Goal: Contribute content: Add original content to the website for others to see

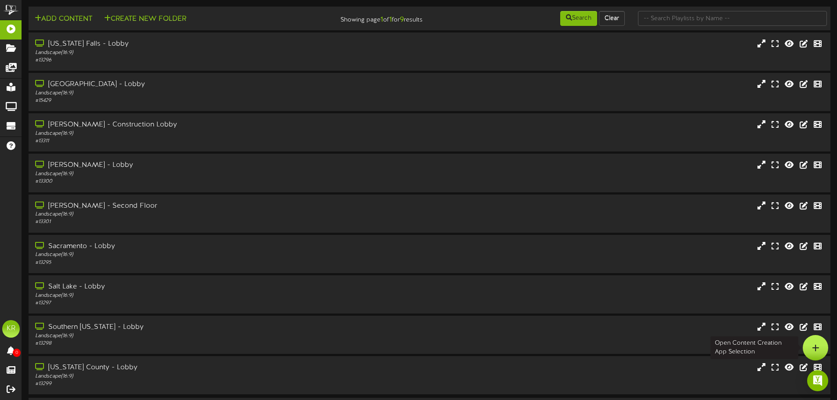
click at [812, 344] on icon at bounding box center [815, 348] width 7 height 8
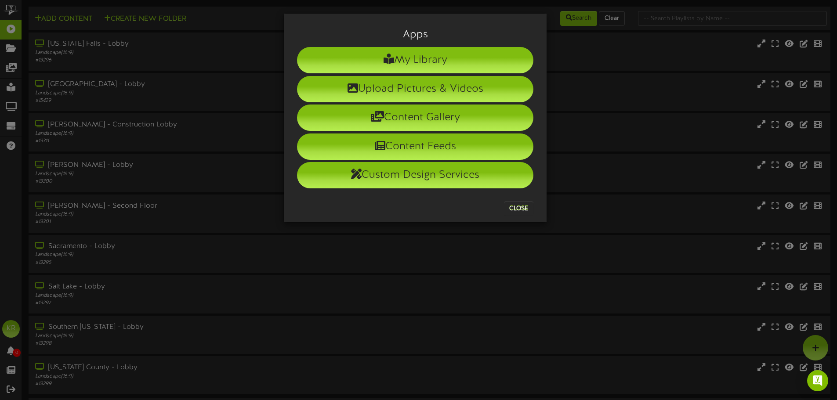
click at [434, 103] on div "Content Gallery" at bounding box center [415, 116] width 250 height 29
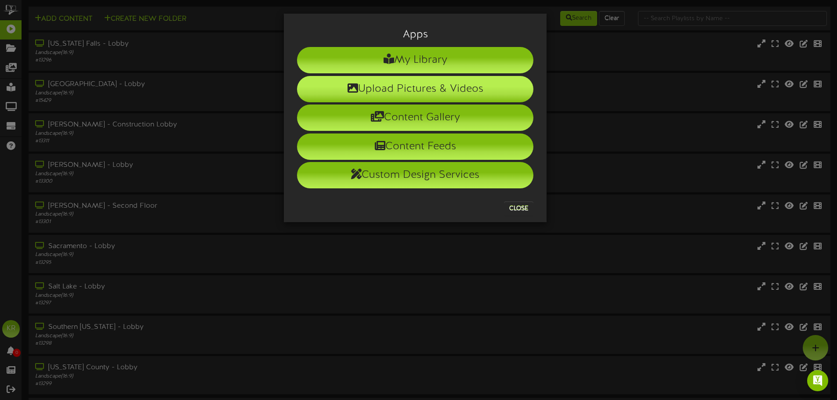
click at [434, 99] on li "Upload Pictures & Videos" at bounding box center [415, 89] width 236 height 26
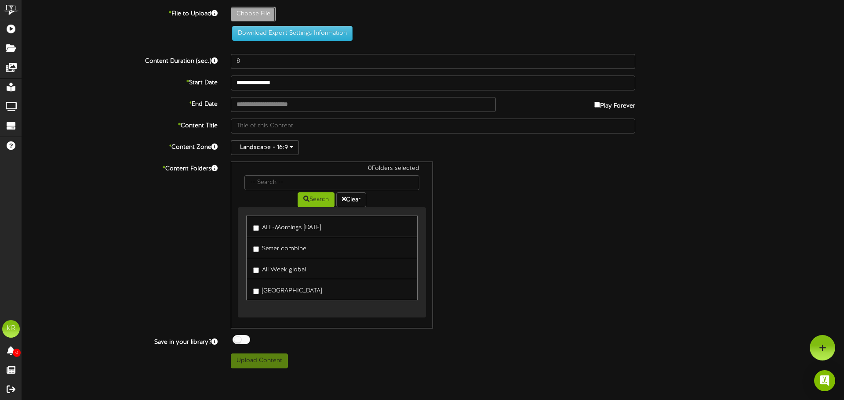
type input "**********"
type input "INSTALLS10-2"
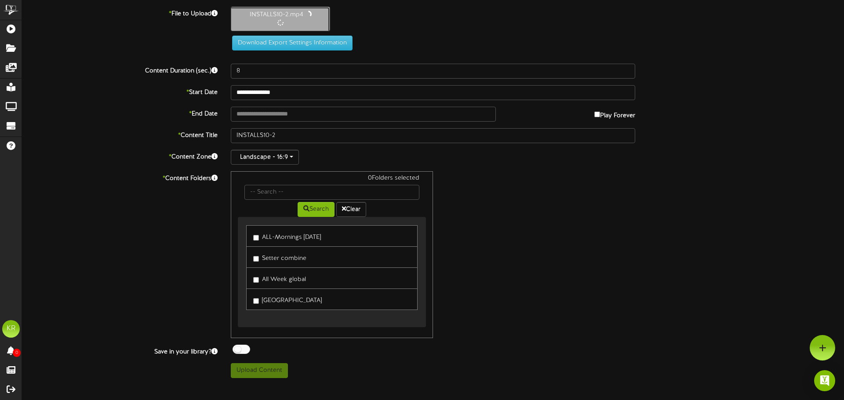
type input "10"
click at [266, 105] on div "**********" at bounding box center [433, 192] width 822 height 371
click at [268, 114] on input "text" at bounding box center [363, 113] width 265 height 15
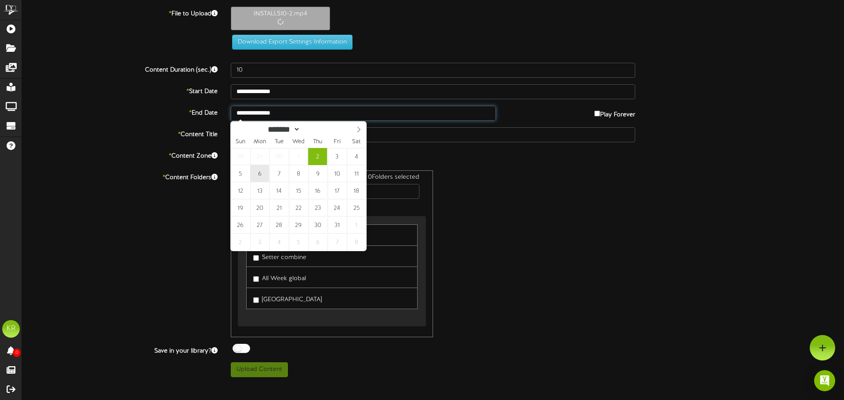
type input "**********"
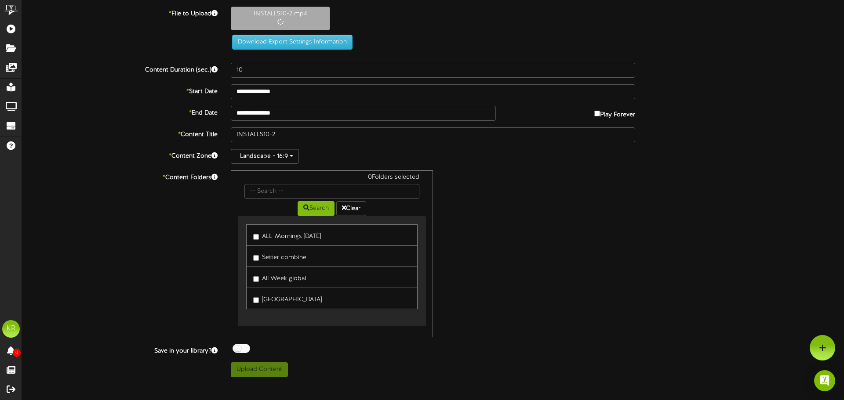
click at [261, 238] on label "ALL-Mornings Monday" at bounding box center [287, 235] width 68 height 12
click at [251, 280] on link "All Week global" at bounding box center [331, 278] width 171 height 22
click at [262, 280] on label "All Week global" at bounding box center [279, 278] width 53 height 12
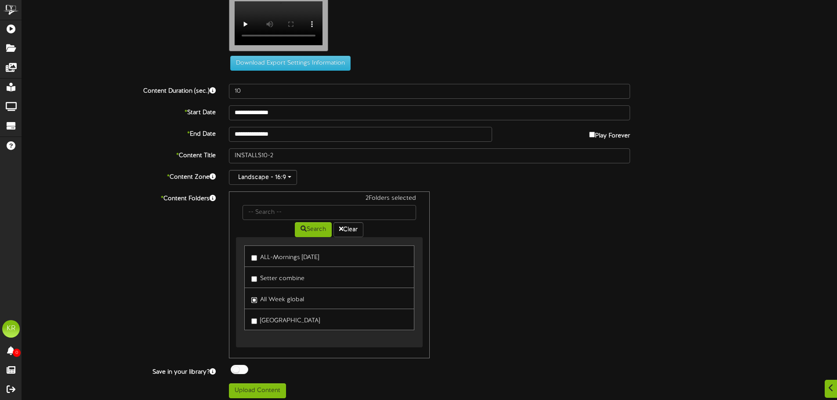
scroll to position [27, 0]
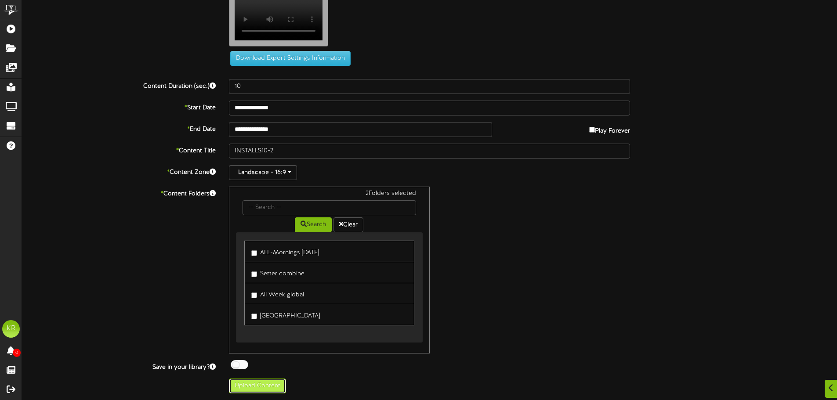
click at [279, 389] on button "Upload Content" at bounding box center [257, 386] width 57 height 15
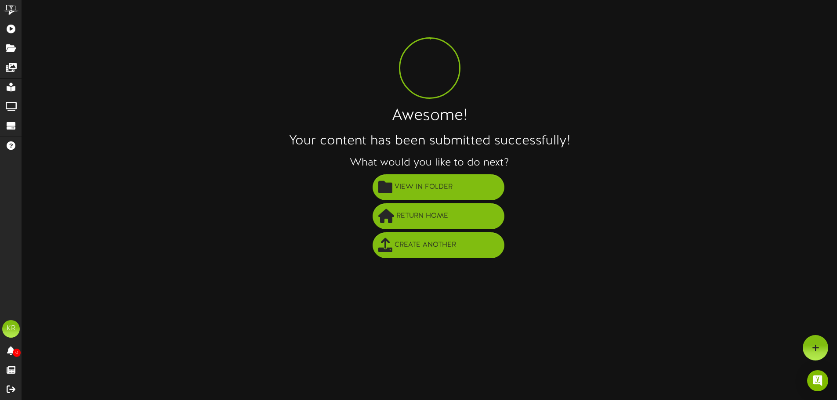
scroll to position [0, 0]
click at [419, 192] on span "View in Folder" at bounding box center [426, 187] width 62 height 14
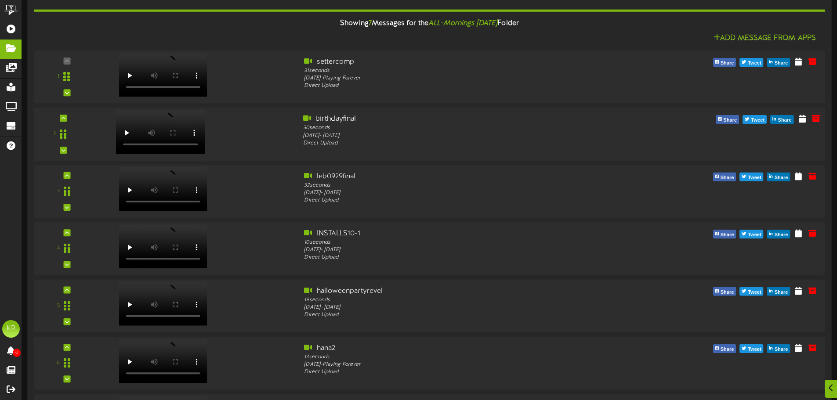
scroll to position [88, 0]
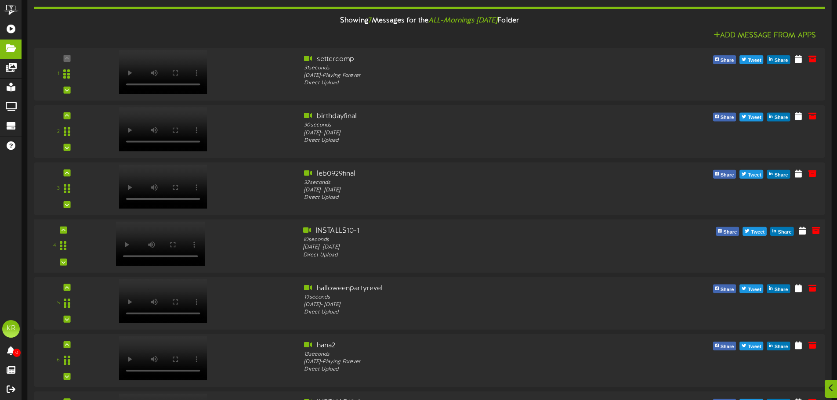
click at [189, 231] on video at bounding box center [160, 244] width 89 height 44
click at [814, 234] on icon at bounding box center [816, 230] width 10 height 10
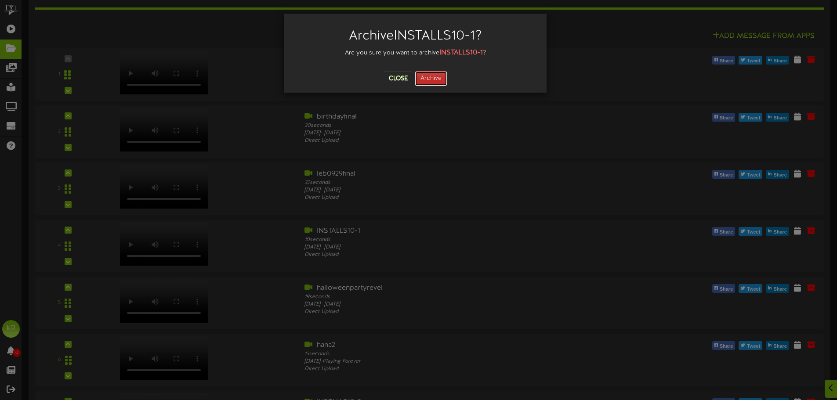
click at [428, 77] on button "Archive" at bounding box center [431, 78] width 33 height 15
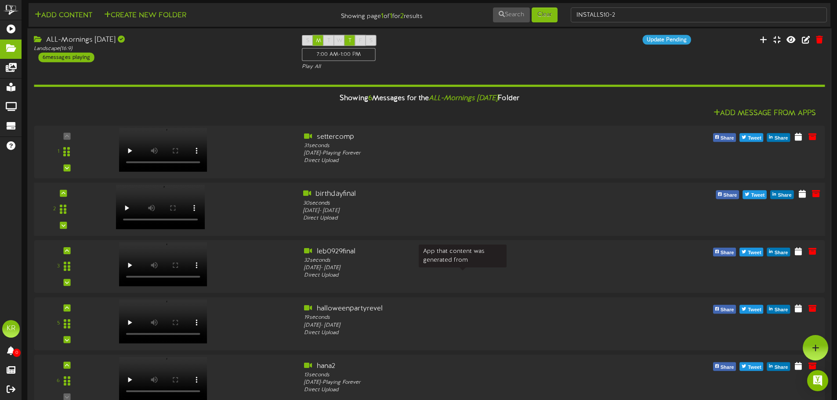
scroll to position [0, 0]
